Goal: Find specific page/section: Find specific page/section

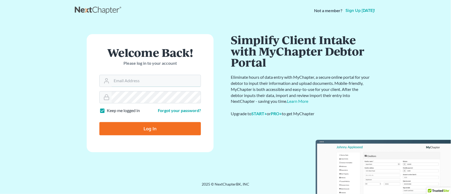
type input "[PERSON_NAME][EMAIL_ADDRESS][DOMAIN_NAME]"
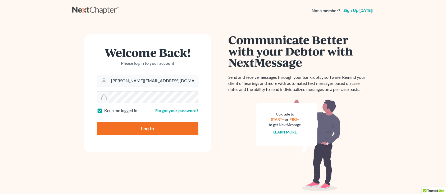
click at [184, 128] on input "Log In" at bounding box center [148, 128] width 102 height 13
type input "Thinking..."
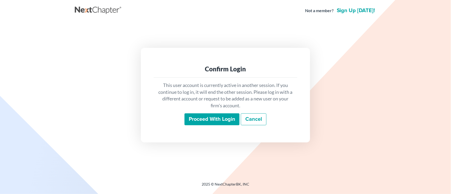
click at [204, 117] on input "Proceed with login" at bounding box center [212, 119] width 55 height 12
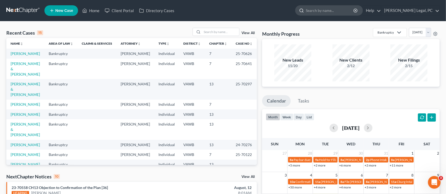
click at [341, 11] on input "search" at bounding box center [330, 11] width 48 height 10
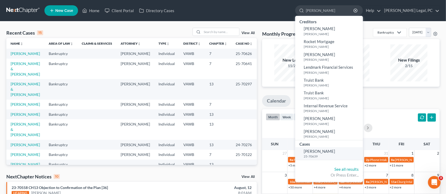
type input "[PERSON_NAME]"
drag, startPoint x: 348, startPoint y: 152, endPoint x: 330, endPoint y: 151, distance: 17.7
click at [330, 151] on span "[PERSON_NAME]" at bounding box center [319, 151] width 31 height 5
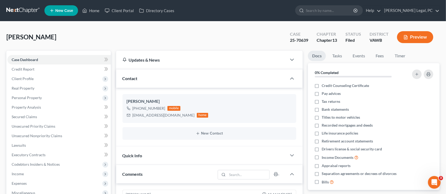
scroll to position [318, 0]
